Goal: Task Accomplishment & Management: Manage account settings

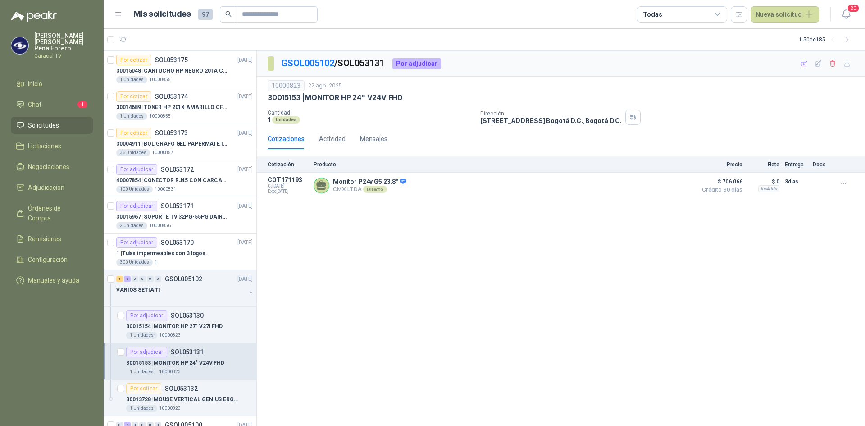
scroll to position [90, 0]
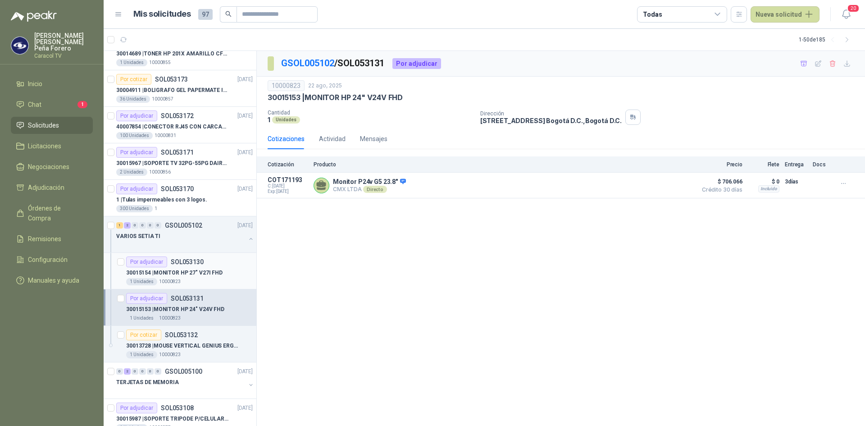
click at [165, 274] on p "30015154 | MONITOR HP 27" V27I FHD" at bounding box center [174, 273] width 96 height 9
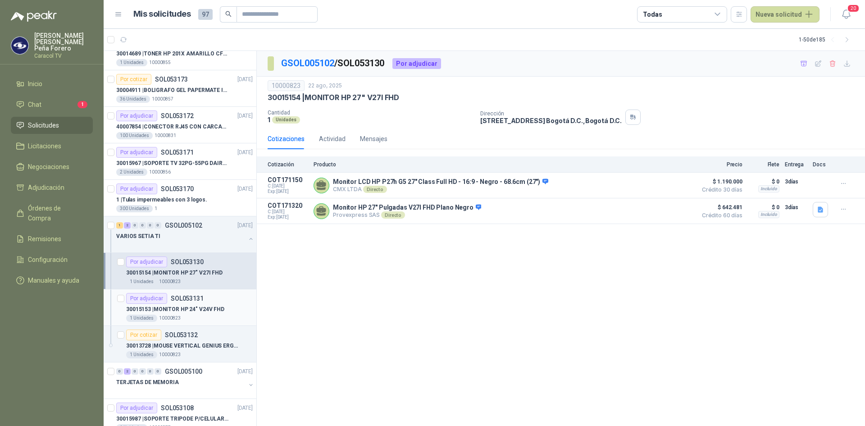
click at [184, 310] on p "30015153 | MONITOR HP 24" V24V FHD" at bounding box center [175, 309] width 98 height 9
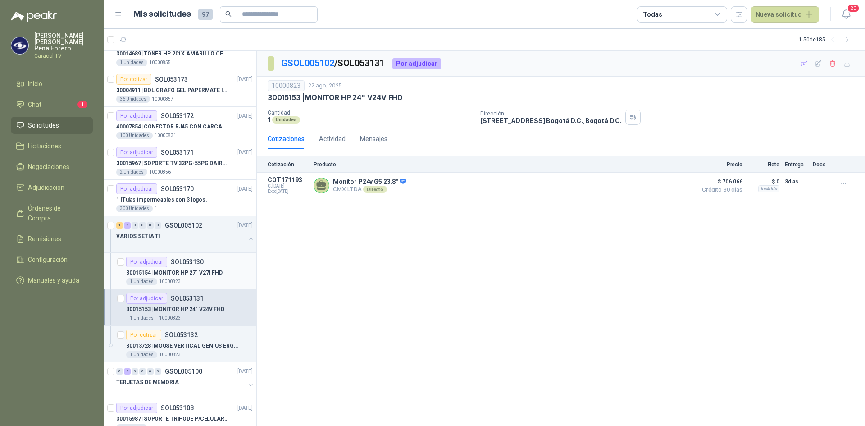
click at [184, 271] on p "30015154 | MONITOR HP 27" V27I FHD" at bounding box center [174, 273] width 96 height 9
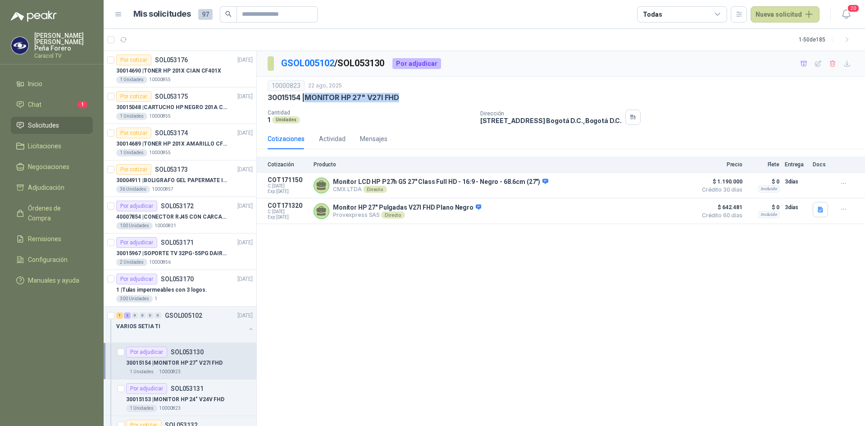
drag, startPoint x: 310, startPoint y: 97, endPoint x: 404, endPoint y: 97, distance: 94.6
click at [404, 97] on div "30015154 | MONITOR HP 27" V27I FHD" at bounding box center [561, 97] width 587 height 9
copy p "MONITOR HP 27" V27I FHD"
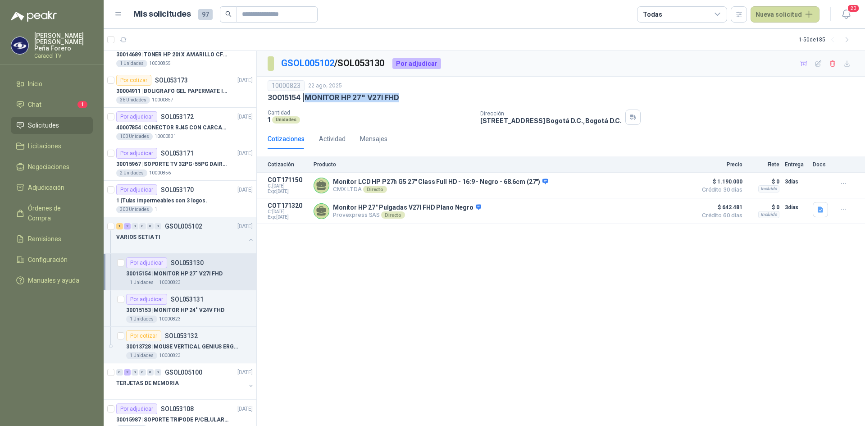
scroll to position [90, 0]
click at [204, 343] on p "30013728 | MOUSE VERTICAL GENIUS ERGO 8250S INALAMB" at bounding box center [182, 346] width 112 height 9
click at [193, 269] on p "30015154 | MONITOR HP 27" V27I FHD" at bounding box center [174, 273] width 96 height 9
click at [848, 63] on icon "button" at bounding box center [848, 64] width 8 height 8
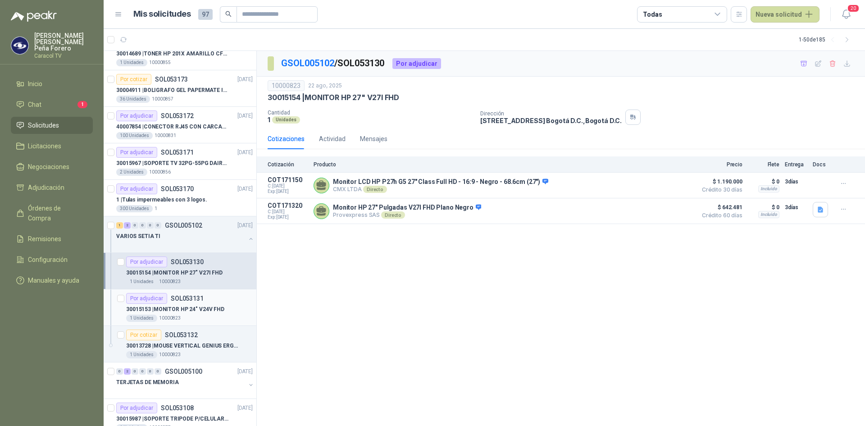
click at [224, 311] on div "30015153 | MONITOR HP 24" V24V FHD" at bounding box center [189, 309] width 127 height 11
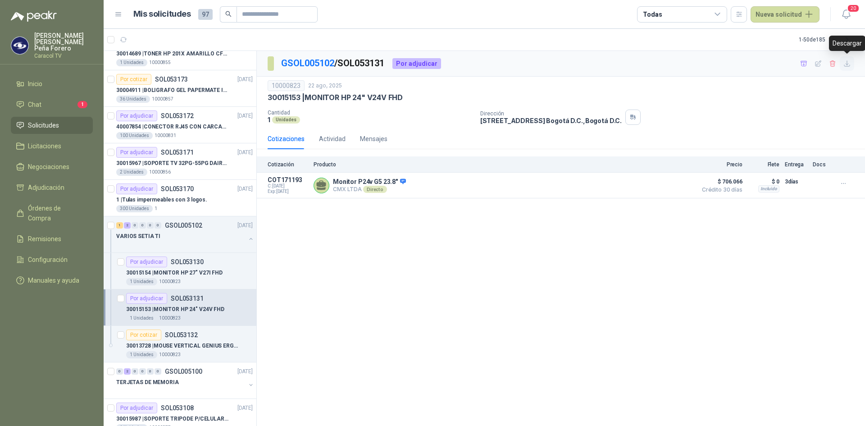
click at [849, 64] on icon "button" at bounding box center [848, 64] width 8 height 8
click at [804, 67] on icon "button" at bounding box center [804, 64] width 8 height 8
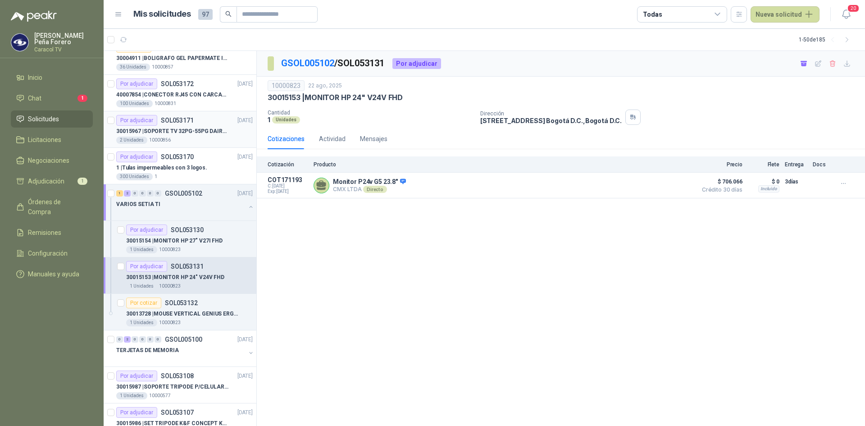
scroll to position [135, 0]
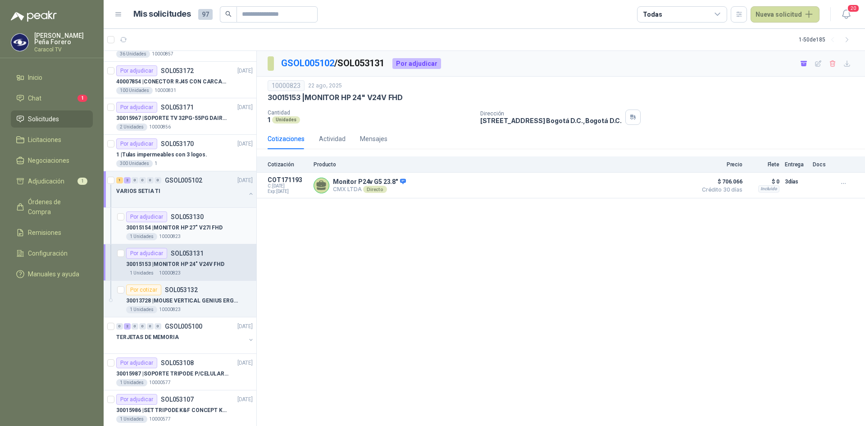
click at [169, 231] on p "30015154 | MONITOR HP 27" V27I FHD" at bounding box center [174, 228] width 96 height 9
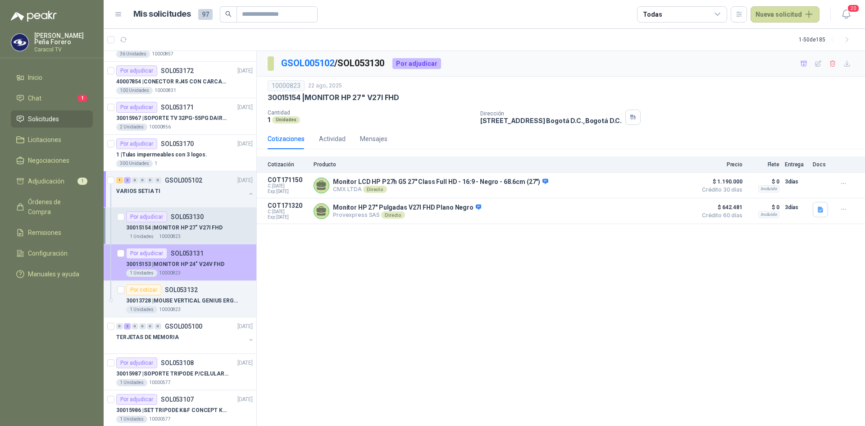
click at [187, 269] on div "30015153 | MONITOR HP 24" V24V FHD" at bounding box center [189, 264] width 127 height 11
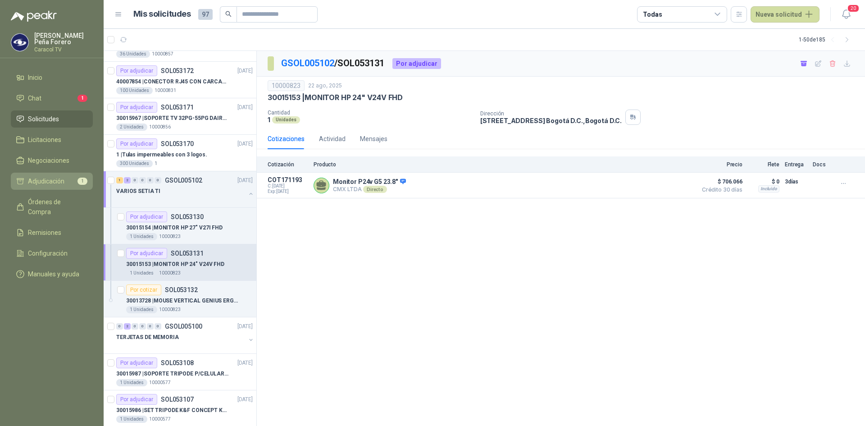
drag, startPoint x: 51, startPoint y: 179, endPoint x: 47, endPoint y: 181, distance: 4.6
click at [51, 179] on span "Adjudicación" at bounding box center [46, 181] width 36 height 10
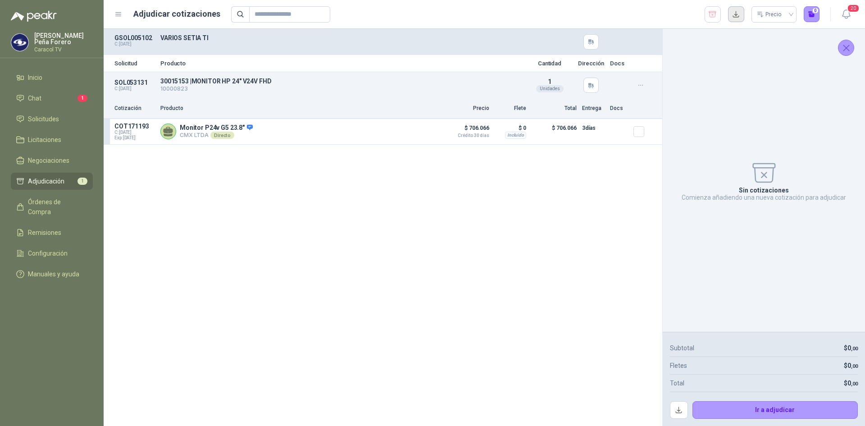
click at [736, 18] on button "button" at bounding box center [736, 14] width 16 height 16
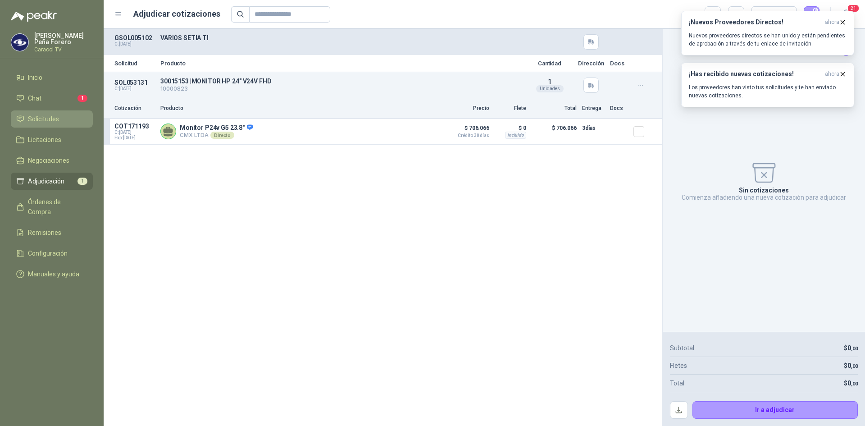
click at [34, 114] on span "Solicitudes" at bounding box center [43, 119] width 31 height 10
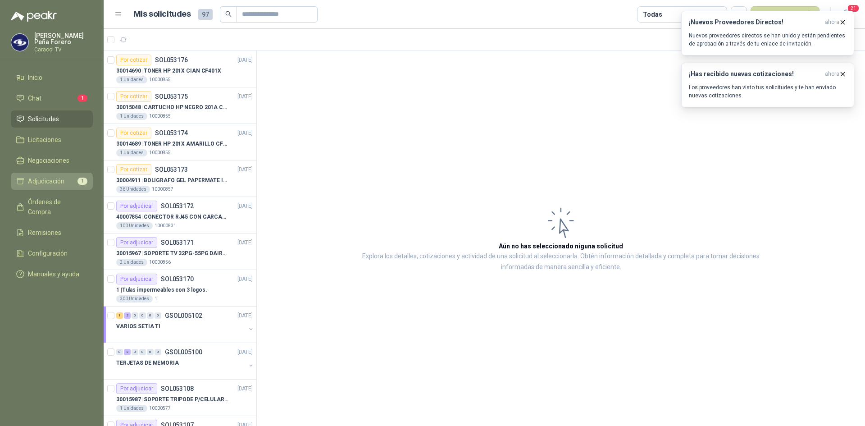
click at [52, 181] on span "Adjudicación" at bounding box center [46, 181] width 36 height 10
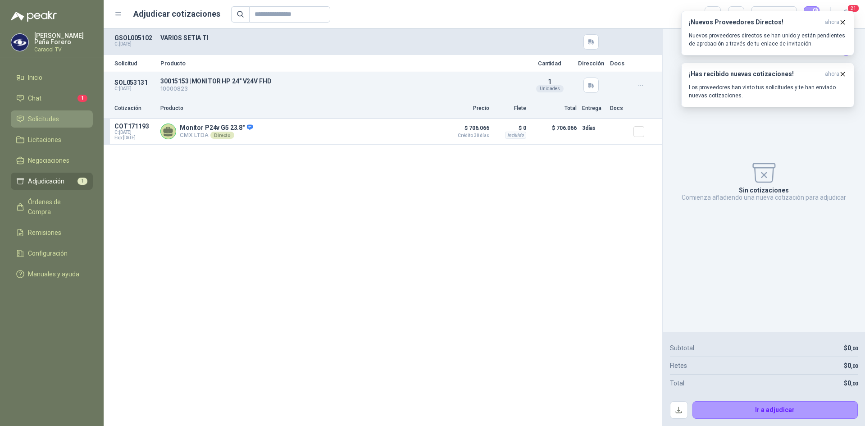
click at [43, 119] on span "Solicitudes" at bounding box center [43, 119] width 31 height 10
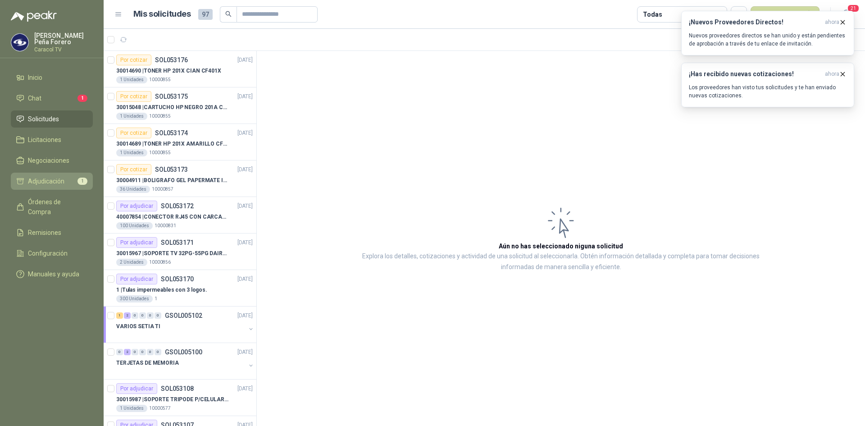
click at [45, 178] on span "Adjudicación" at bounding box center [46, 181] width 36 height 10
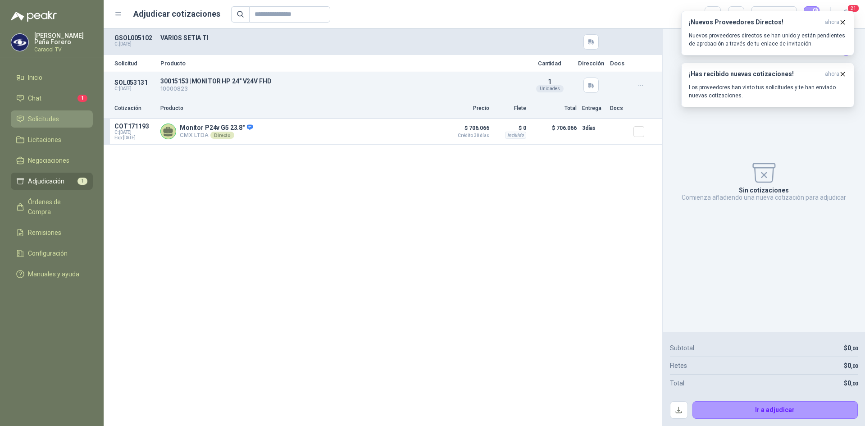
click at [44, 115] on span "Solicitudes" at bounding box center [43, 119] width 31 height 10
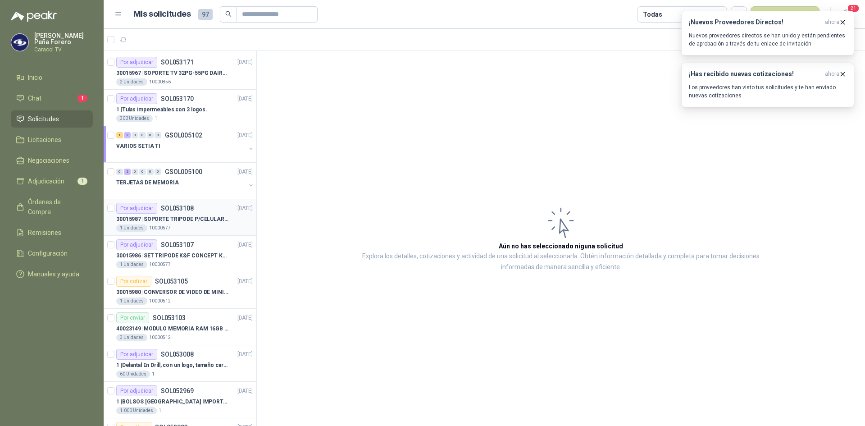
scroll to position [45, 0]
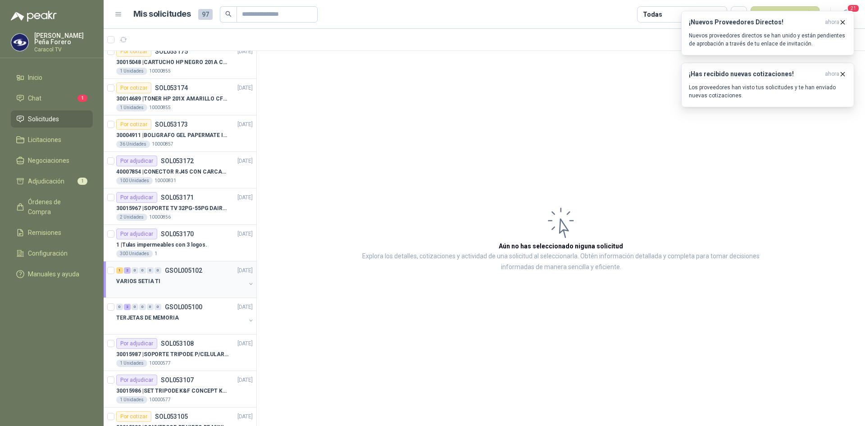
click at [145, 278] on p "VARIOS SETIA TI" at bounding box center [138, 281] width 44 height 9
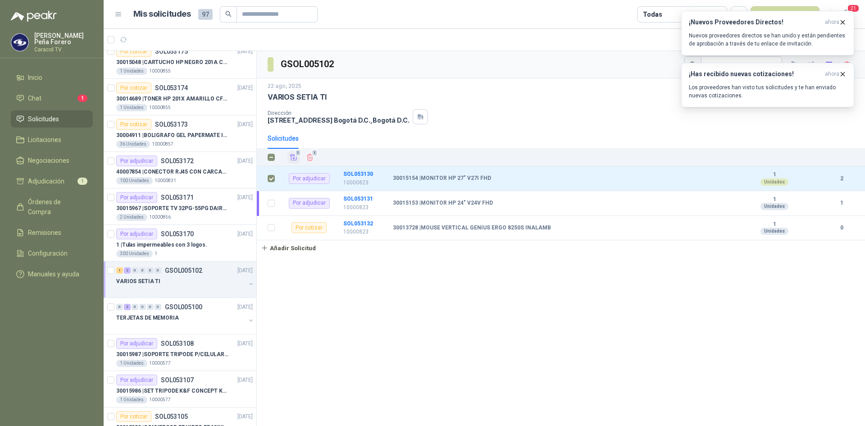
click at [296, 156] on icon "Añadir" at bounding box center [294, 157] width 8 height 8
click at [360, 199] on b "SOL053131" at bounding box center [358, 199] width 30 height 6
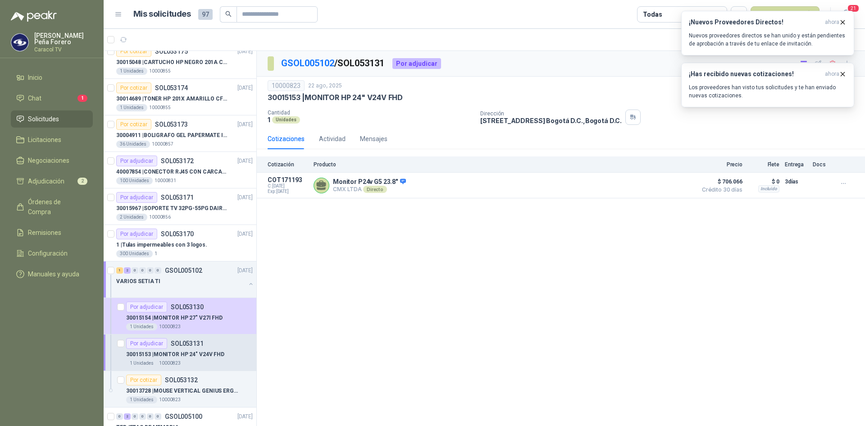
click at [39, 122] on span "Solicitudes" at bounding box center [43, 119] width 31 height 10
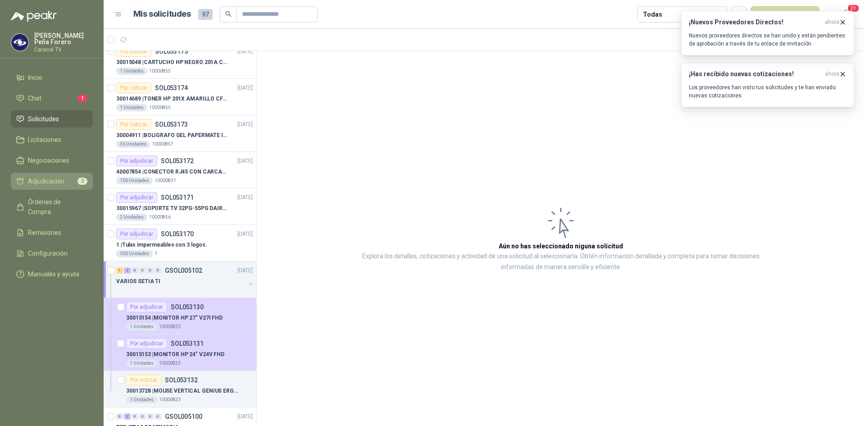
click at [43, 181] on span "Adjudicación" at bounding box center [46, 181] width 36 height 10
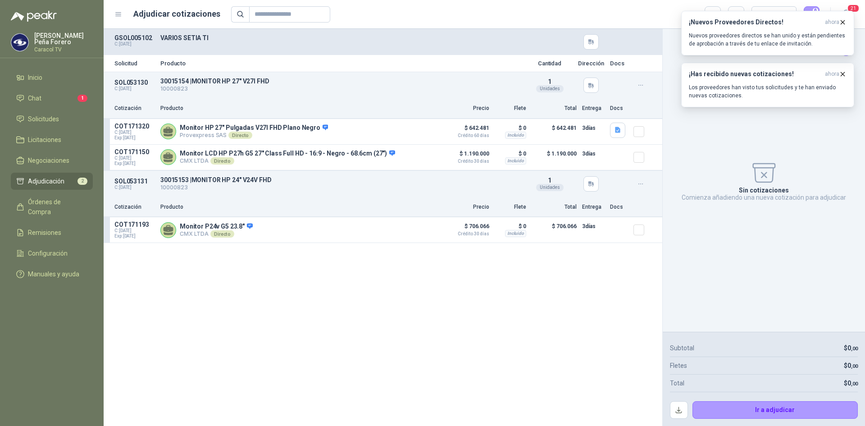
click at [307, 303] on div "Solicitud Producto Cantidad Dirección Docs SOL053130 C: 22/08/2025 30015154 | M…" at bounding box center [383, 227] width 559 height 397
click at [843, 22] on icon "button" at bounding box center [843, 22] width 8 height 8
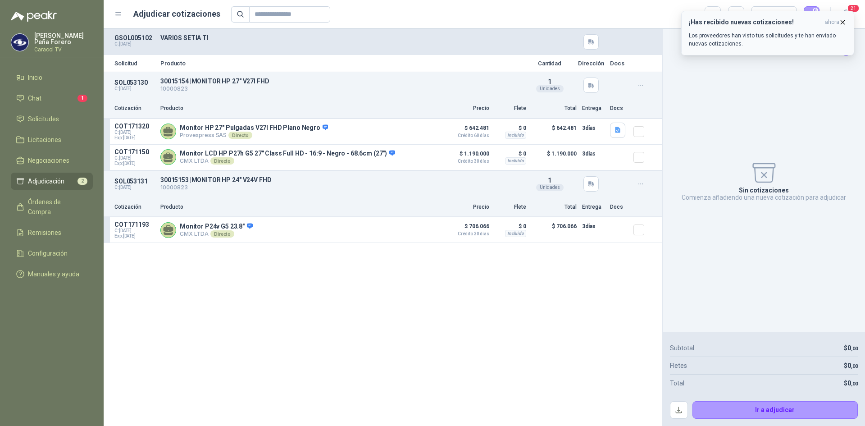
click at [842, 18] on button "¡Has recibido nuevas cotizaciones! ahora Los proveedores han visto tus solicitu…" at bounding box center [767, 33] width 173 height 45
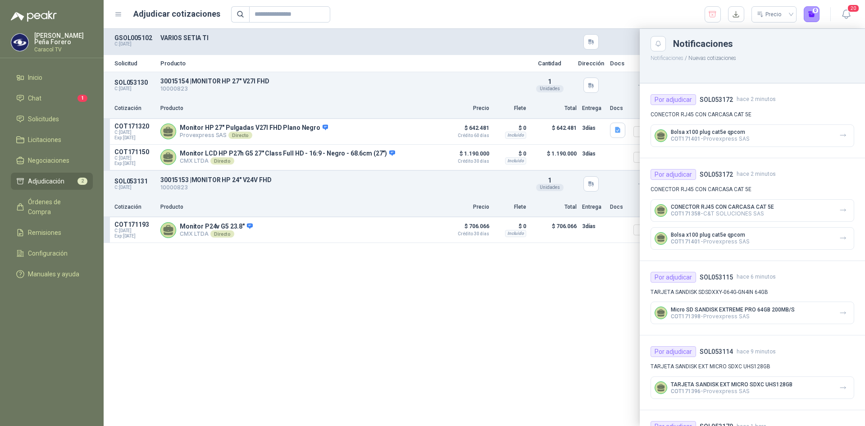
click at [498, 311] on div at bounding box center [485, 227] width 762 height 397
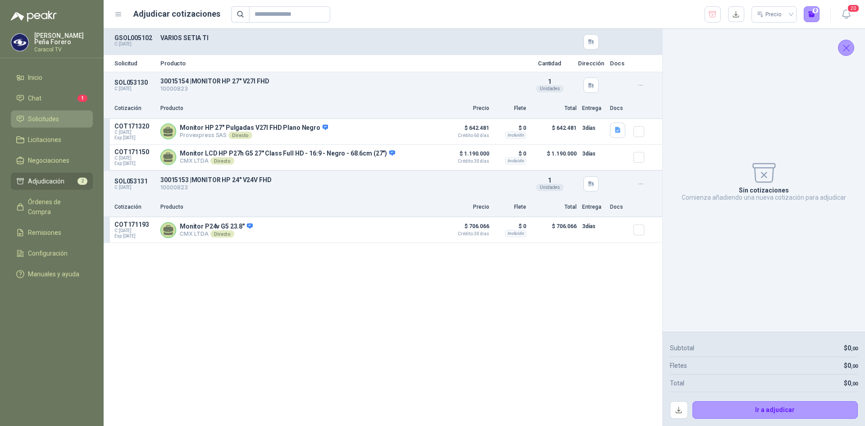
click at [43, 113] on link "Solicitudes" at bounding box center [52, 118] width 82 height 17
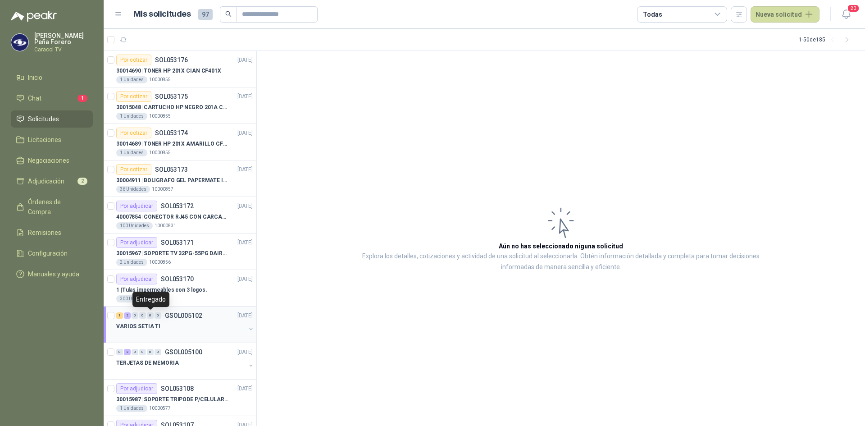
click at [147, 318] on div "0" at bounding box center [150, 315] width 7 height 6
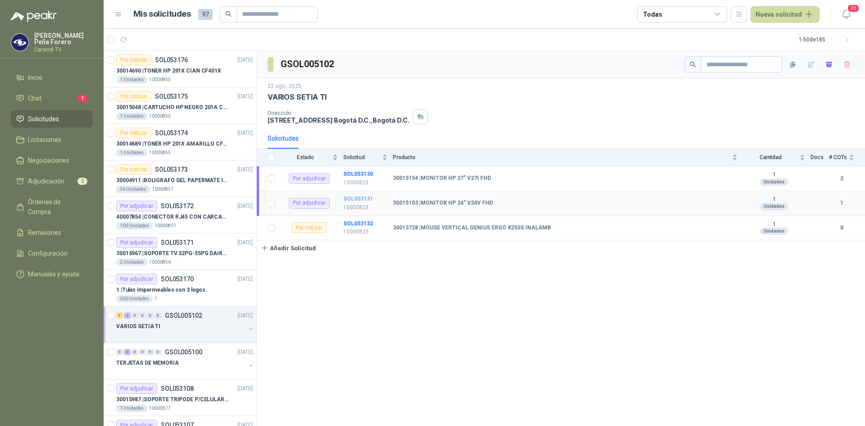
click at [362, 198] on b "SOL053131" at bounding box center [358, 199] width 30 height 6
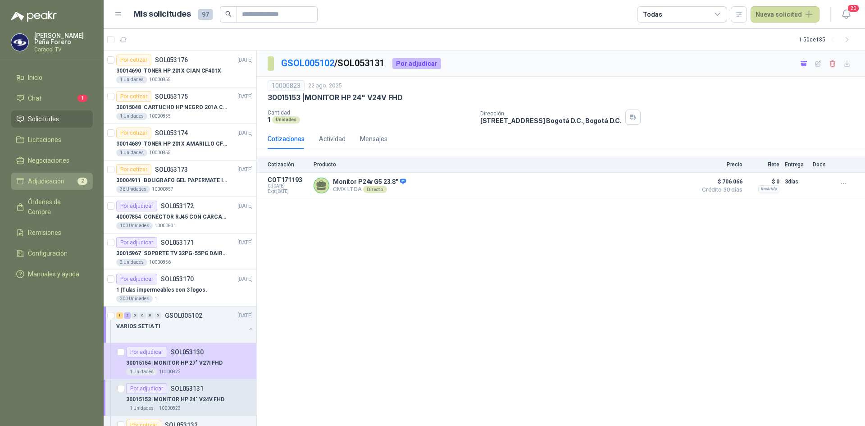
click at [55, 182] on span "Adjudicación" at bounding box center [46, 181] width 36 height 10
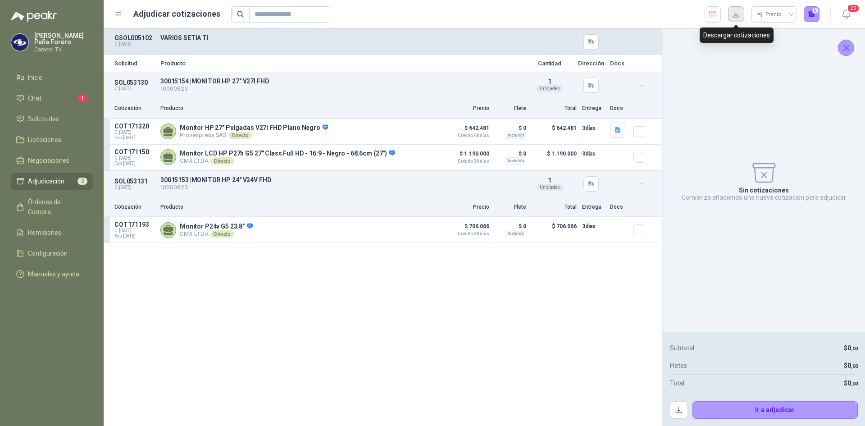
click at [741, 14] on button "button" at bounding box center [736, 14] width 16 height 16
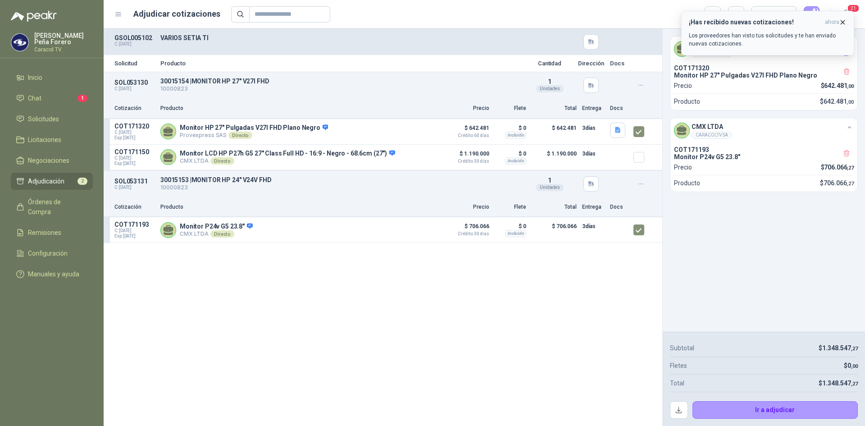
click at [844, 19] on icon "button" at bounding box center [843, 22] width 8 height 8
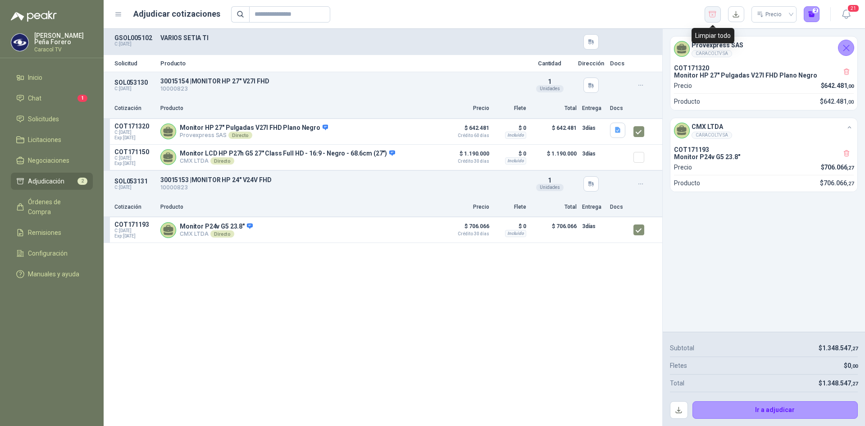
click at [712, 16] on icon "button" at bounding box center [712, 14] width 9 height 9
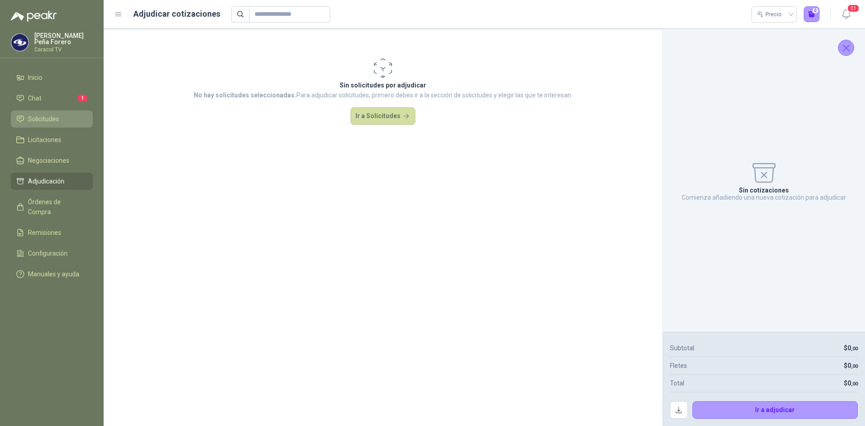
click at [32, 122] on span "Solicitudes" at bounding box center [43, 119] width 31 height 10
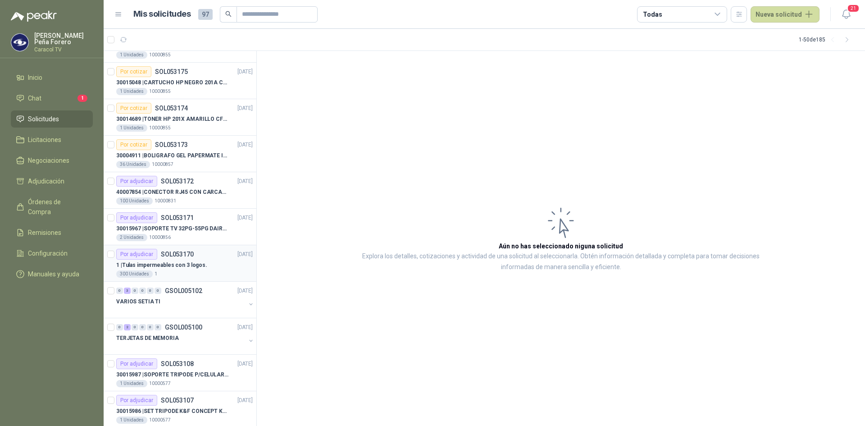
scroll to position [45, 0]
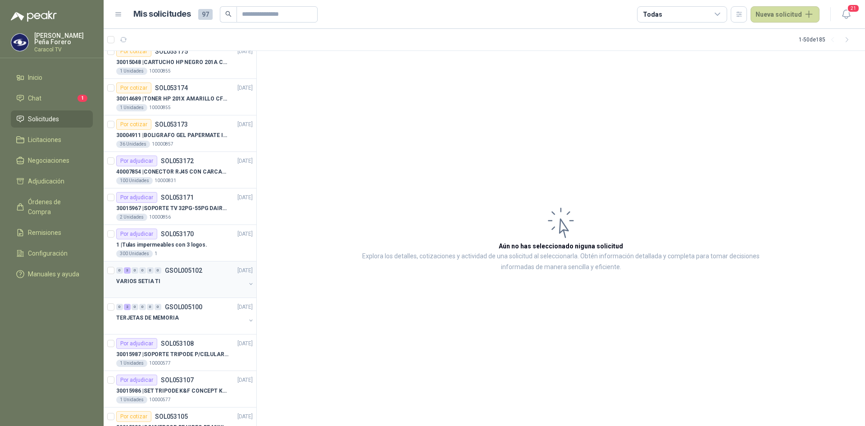
click at [146, 283] on p "VARIOS SETIA TI" at bounding box center [138, 281] width 44 height 9
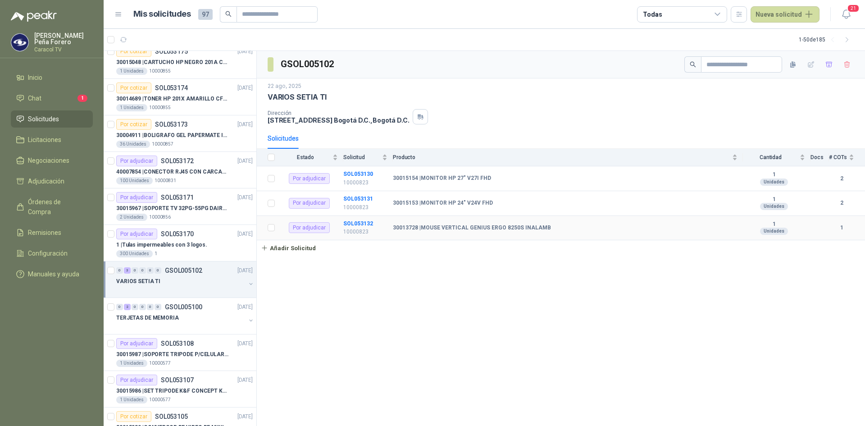
click at [472, 228] on b "30013728 | MOUSE VERTICAL GENIUS ERGO 8250S INALAMB" at bounding box center [472, 227] width 158 height 7
click at [360, 170] on td "SOL053130 10000823" at bounding box center [368, 178] width 50 height 25
click at [354, 172] on b "SOL053130" at bounding box center [358, 174] width 30 height 6
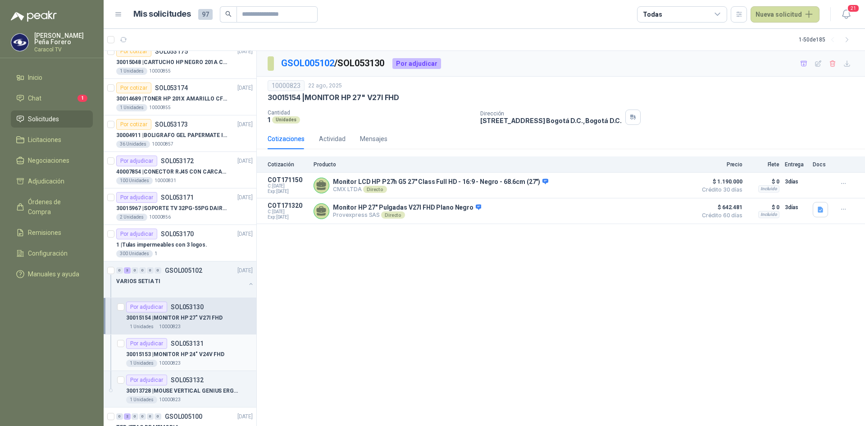
click at [172, 354] on p "30015153 | MONITOR HP 24" V24V FHD" at bounding box center [175, 354] width 98 height 9
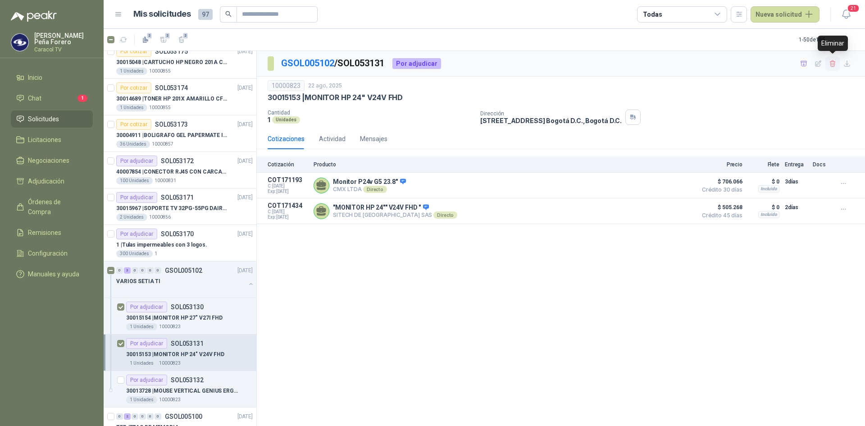
click at [834, 66] on icon "button" at bounding box center [833, 64] width 8 height 8
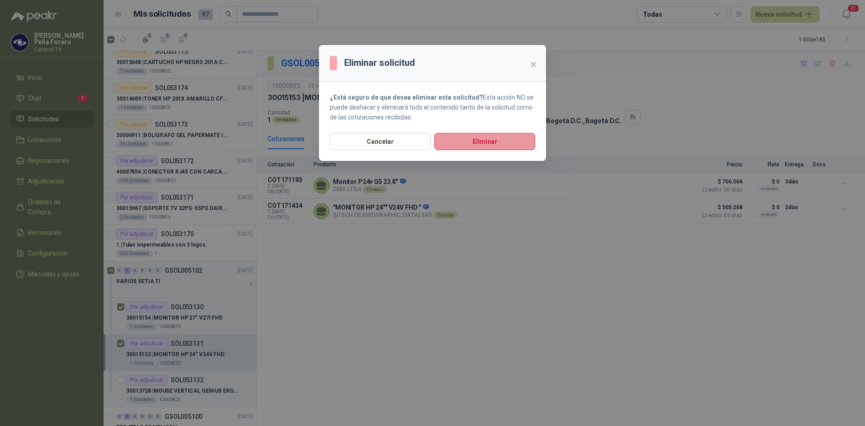
click at [479, 141] on button "Eliminar" at bounding box center [484, 141] width 101 height 17
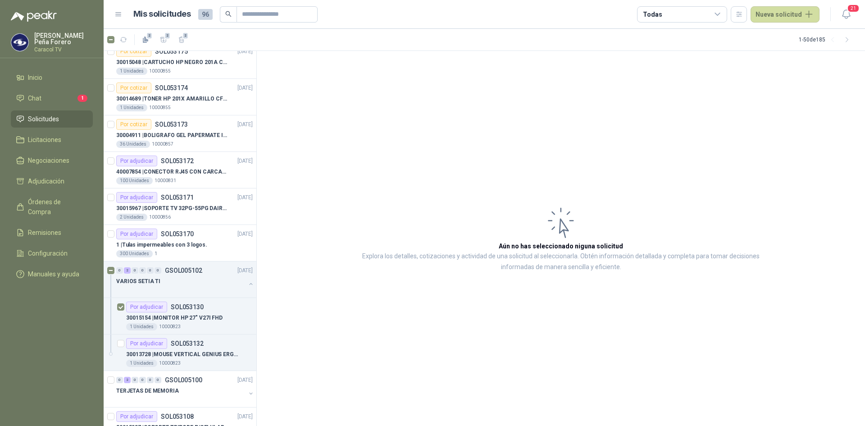
click at [272, 325] on article "Aún no has seleccionado niguna solicitud Explora los detalles, cotizaciones y a…" at bounding box center [561, 238] width 608 height 375
click at [186, 352] on p "30013728 | MOUSE VERTICAL GENIUS ERGO 8250S INALAMB" at bounding box center [182, 354] width 112 height 9
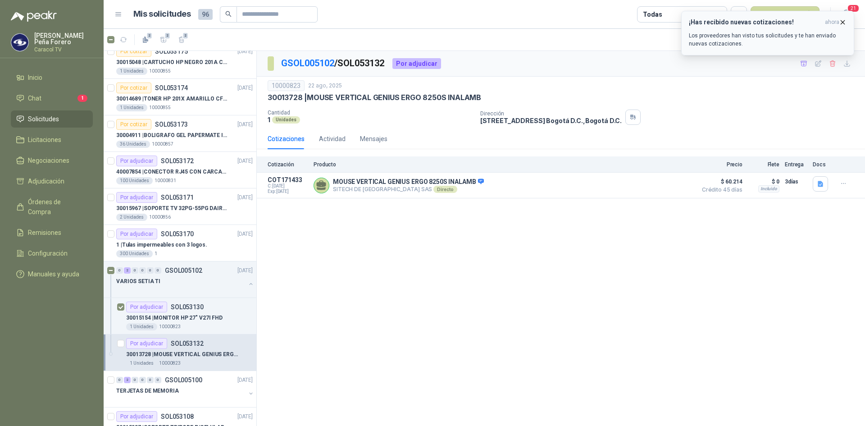
click at [845, 22] on icon "button" at bounding box center [843, 22] width 8 height 8
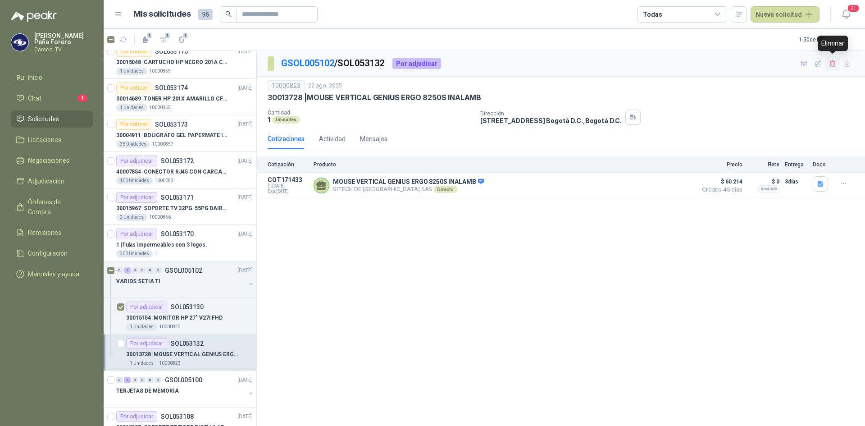
click at [835, 62] on icon "button" at bounding box center [832, 63] width 5 height 6
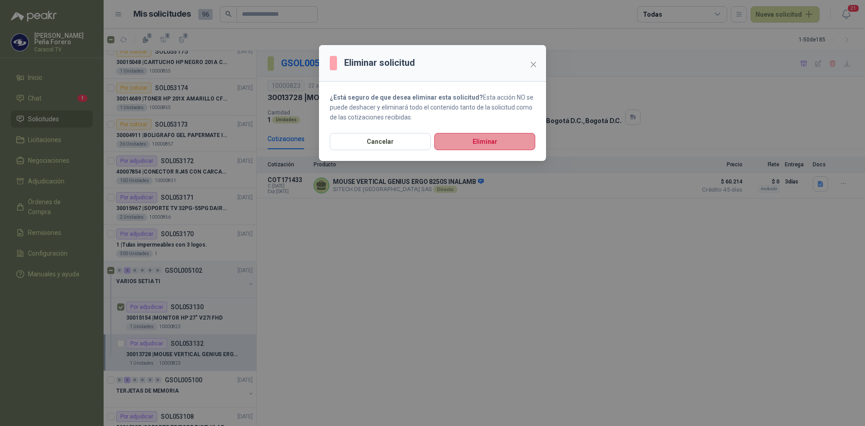
click at [457, 140] on button "Eliminar" at bounding box center [484, 141] width 101 height 17
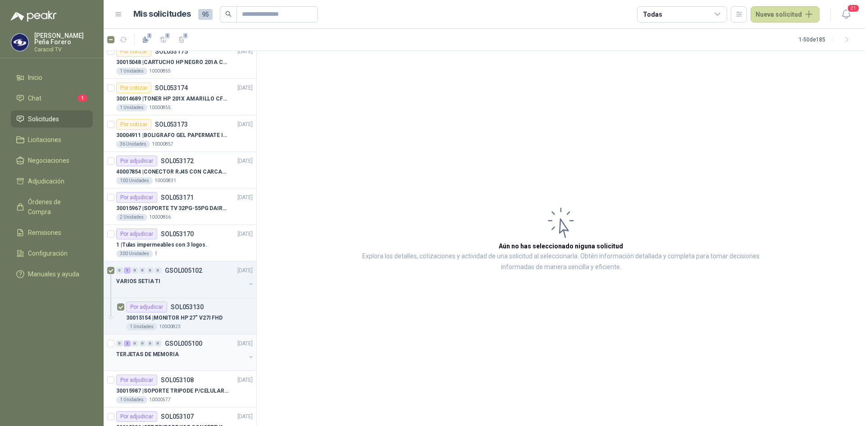
click at [195, 365] on div at bounding box center [180, 363] width 129 height 7
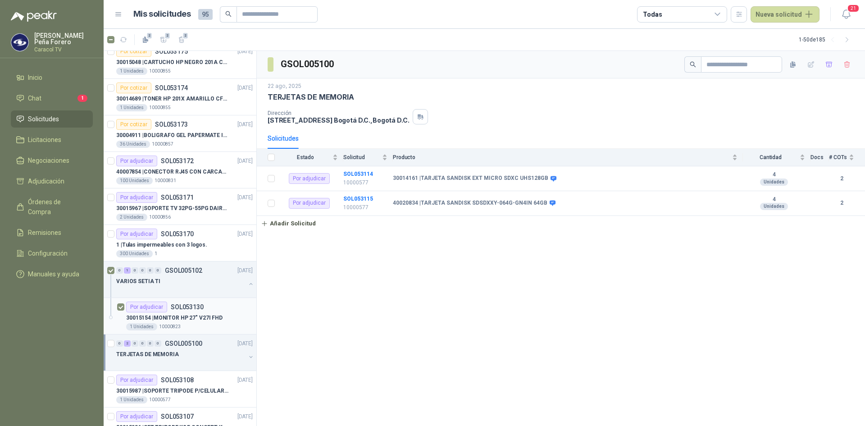
click at [130, 308] on div "Por adjudicar" at bounding box center [146, 306] width 41 height 11
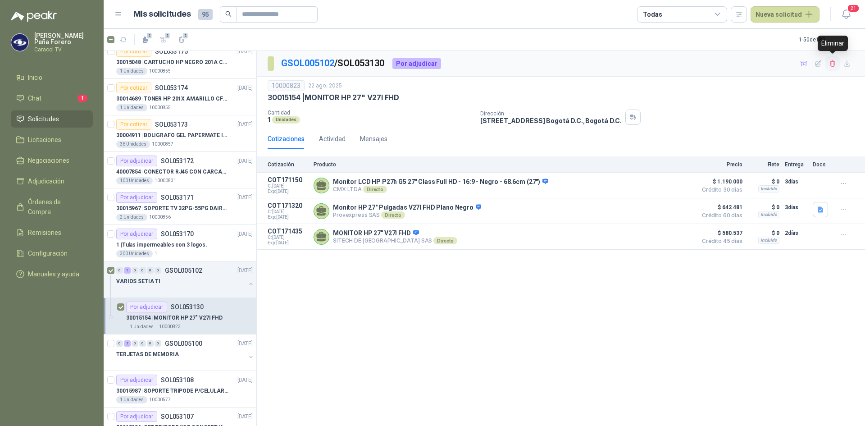
click at [834, 64] on icon "button" at bounding box center [833, 64] width 8 height 8
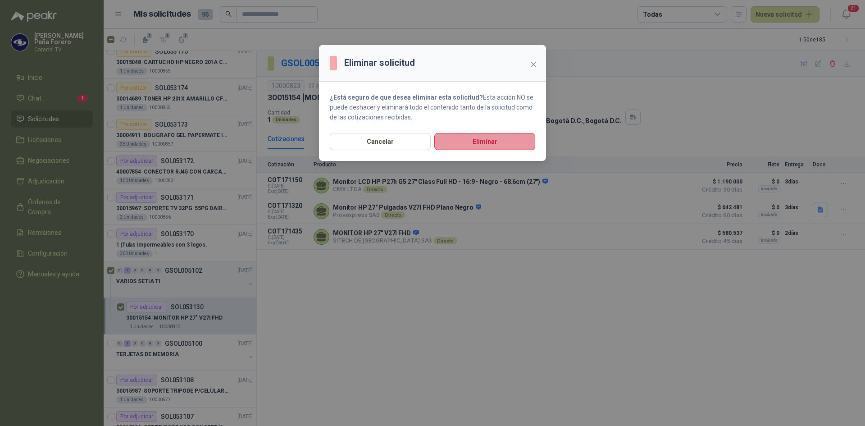
click at [473, 148] on button "Eliminar" at bounding box center [484, 141] width 101 height 17
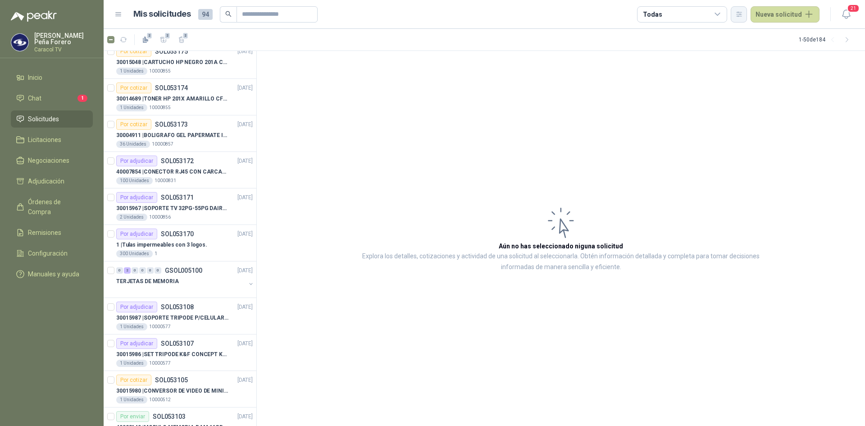
click at [736, 14] on button "button" at bounding box center [739, 14] width 16 height 16
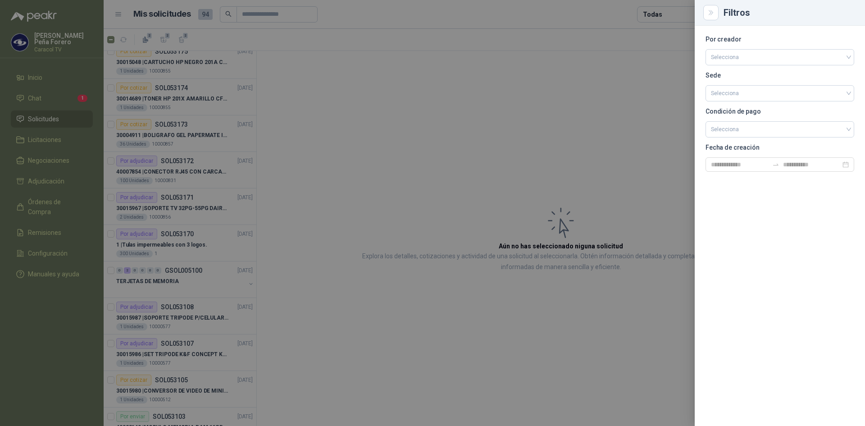
drag, startPoint x: 647, startPoint y: 81, endPoint x: 657, endPoint y: 66, distance: 18.1
click at [648, 80] on div at bounding box center [432, 213] width 865 height 426
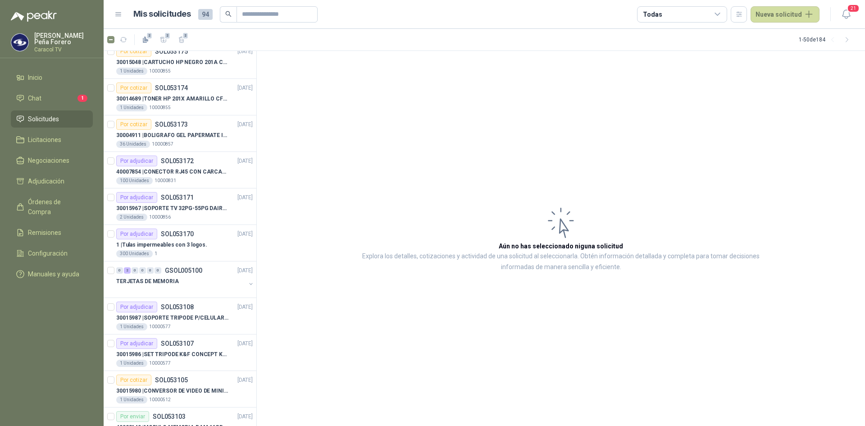
click at [36, 119] on span "Solicitudes" at bounding box center [43, 119] width 31 height 10
click at [714, 15] on div "Todas" at bounding box center [682, 14] width 90 height 16
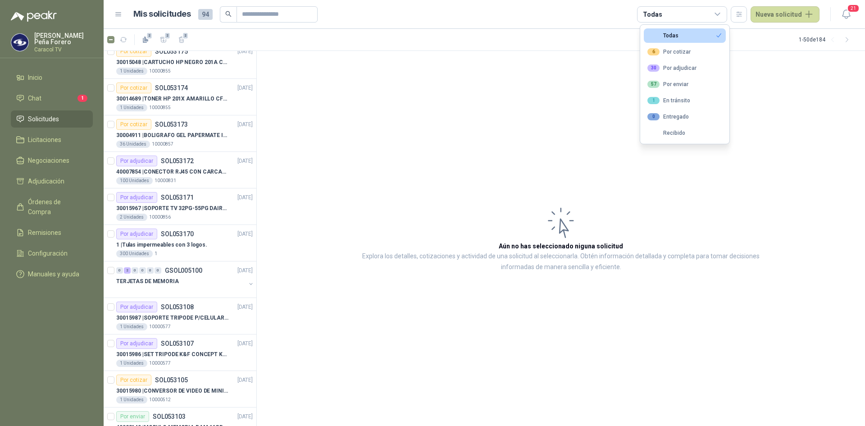
click at [688, 33] on button "Todas" at bounding box center [685, 35] width 82 height 14
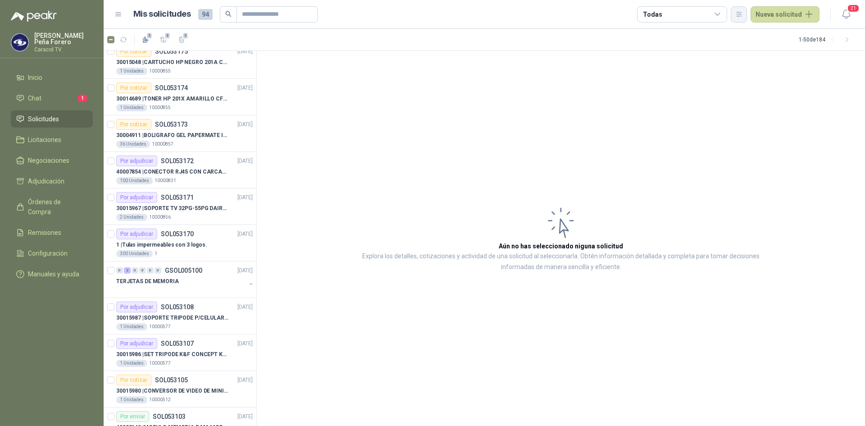
click at [737, 11] on button "button" at bounding box center [739, 14] width 16 height 16
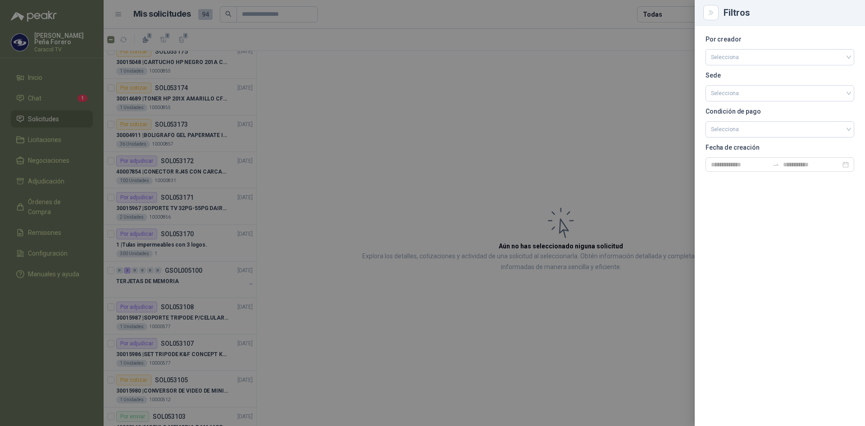
click at [650, 14] on div at bounding box center [432, 213] width 865 height 426
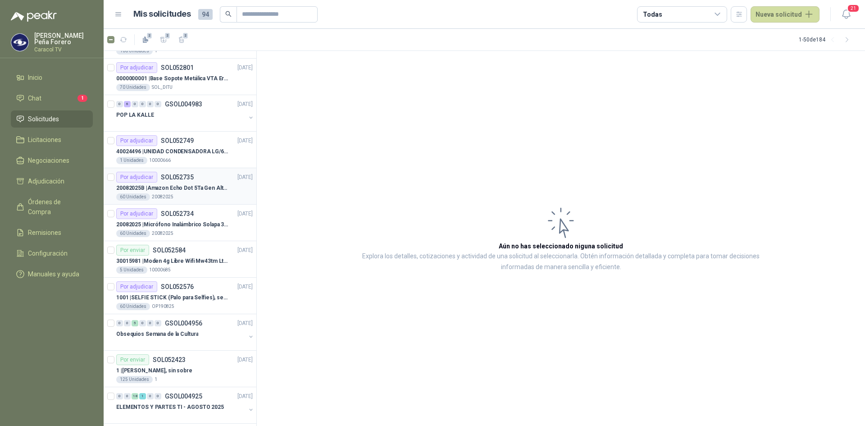
scroll to position [541, 0]
